Goal: Information Seeking & Learning: Check status

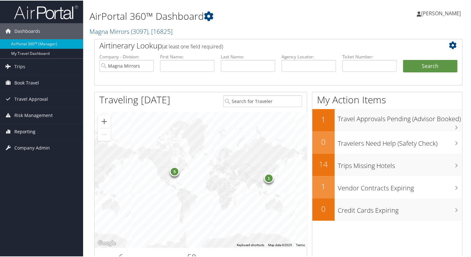
click at [30, 131] on span "Reporting" at bounding box center [24, 131] width 21 height 16
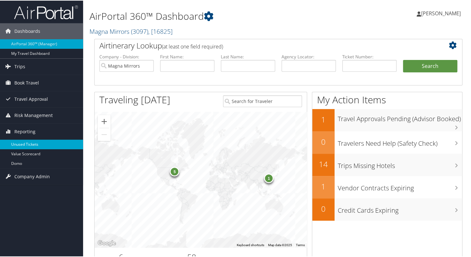
click at [32, 143] on link "Unused Tickets" at bounding box center [41, 144] width 83 height 10
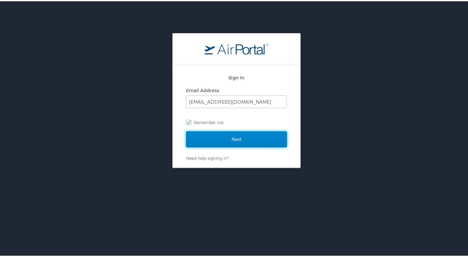
click at [207, 140] on input "Next" at bounding box center [236, 138] width 101 height 16
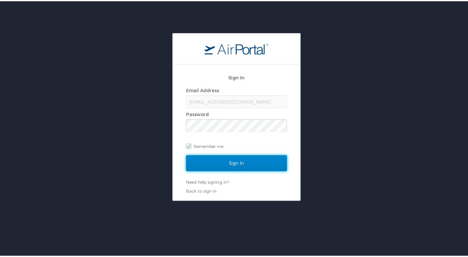
click at [229, 162] on input "Sign In" at bounding box center [236, 162] width 101 height 16
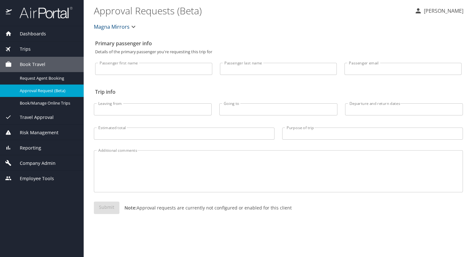
select select "US"
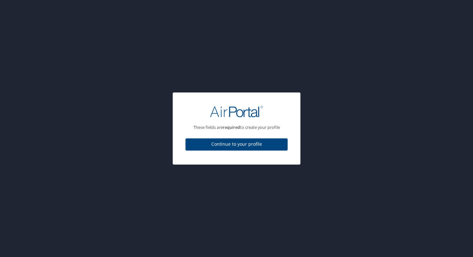
click at [252, 148] on span "Continue to your profile" at bounding box center [237, 145] width 92 height 8
select select "US"
select select "PS"
select select "US"
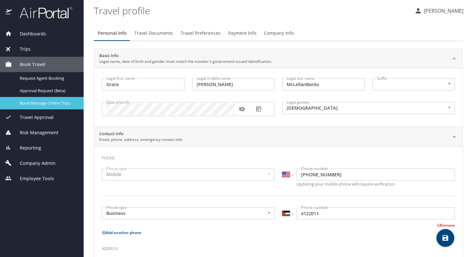
click at [42, 102] on span "Book/Manage Online Trips" at bounding box center [48, 103] width 56 height 6
drag, startPoint x: 27, startPoint y: 167, endPoint x: 42, endPoint y: 152, distance: 20.6
click at [42, 152] on div "Dashboards AirPortal 360™ Manager My Travel Dashboard Trips Airtinerary® Lookup…" at bounding box center [42, 106] width 84 height 160
click at [38, 148] on span "Reporting" at bounding box center [26, 148] width 29 height 7
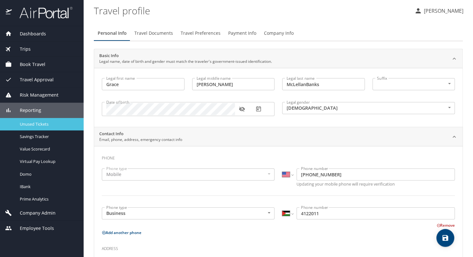
click at [38, 123] on span "Unused Tickets" at bounding box center [48, 124] width 56 height 6
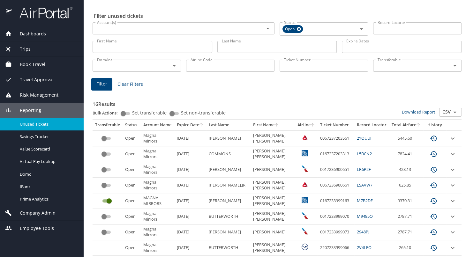
scroll to position [32, 0]
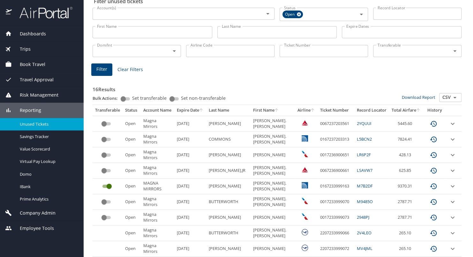
click at [277, 31] on input "Last Name" at bounding box center [277, 32] width 120 height 12
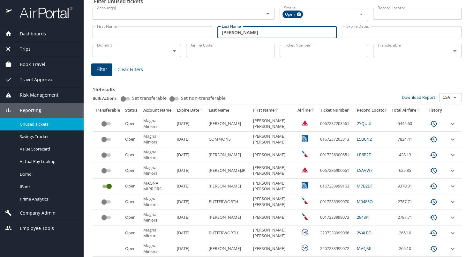
type input "Spencley"
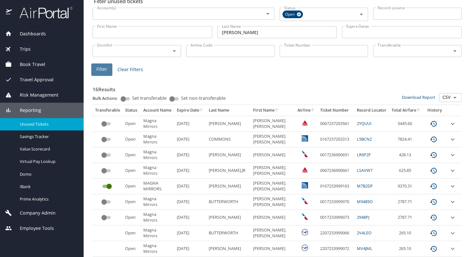
click at [101, 72] on span "Filter" at bounding box center [101, 69] width 11 height 8
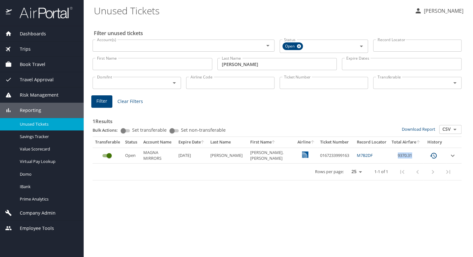
drag, startPoint x: 409, startPoint y: 156, endPoint x: 392, endPoint y: 154, distance: 17.7
click at [392, 154] on td "9370.31" at bounding box center [406, 156] width 34 height 16
copy td "9370.31"
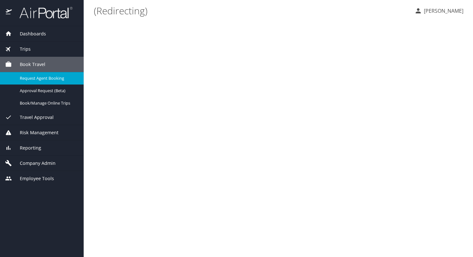
select select "US"
